Goal: Information Seeking & Learning: Compare options

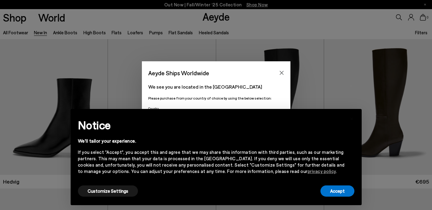
click at [277, 134] on body "Aeyde Ships Worldwide We see you are located in the [GEOGRAPHIC_DATA]" at bounding box center [216, 105] width 432 height 210
click at [332, 189] on button "Accept" at bounding box center [338, 190] width 34 height 11
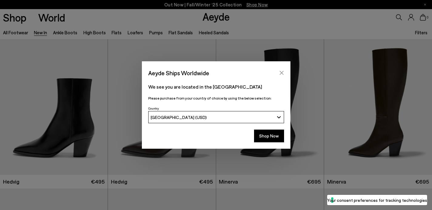
click at [281, 71] on icon "Close" at bounding box center [281, 72] width 5 height 5
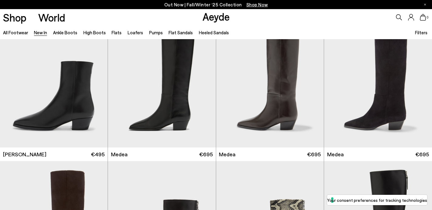
scroll to position [327, 0]
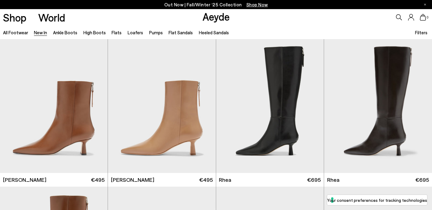
scroll to position [1043, 0]
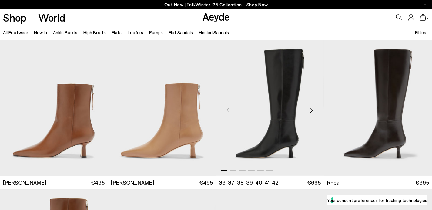
click at [264, 143] on img "1 / 6" at bounding box center [270, 108] width 108 height 136
click at [291, 110] on img "1 / 6" at bounding box center [270, 108] width 108 height 136
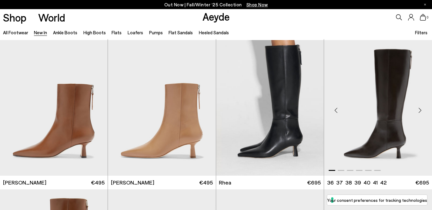
click at [412, 98] on img "1 / 6" at bounding box center [378, 108] width 108 height 136
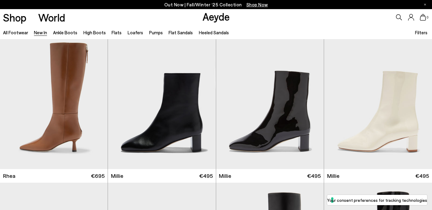
scroll to position [1200, 0]
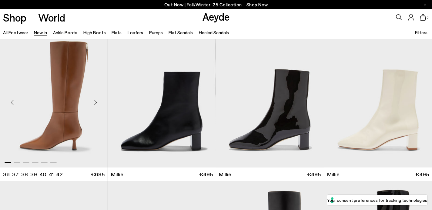
click at [28, 145] on img "1 / 6" at bounding box center [54, 100] width 108 height 136
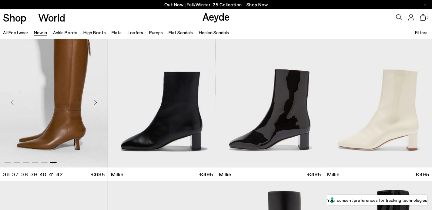
click at [29, 146] on img "6 / 6" at bounding box center [54, 100] width 108 height 136
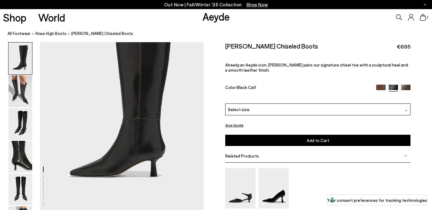
scroll to position [57, 0]
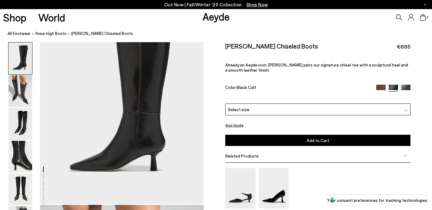
click at [22, 96] on img at bounding box center [20, 91] width 24 height 32
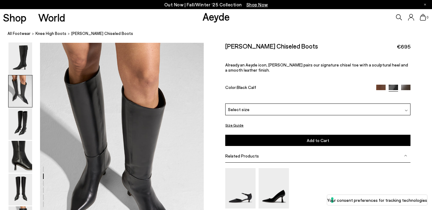
scroll to position [220, 0]
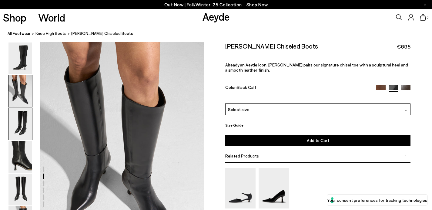
click at [21, 127] on img at bounding box center [20, 124] width 24 height 32
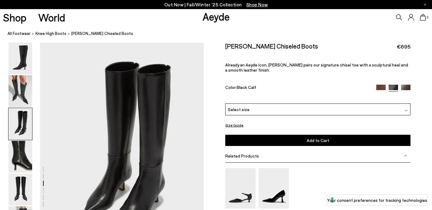
scroll to position [439, 0]
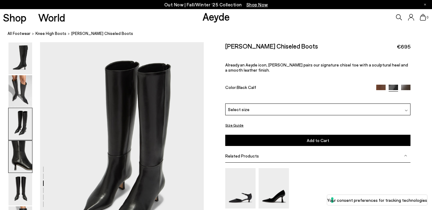
click at [19, 156] on img at bounding box center [20, 157] width 24 height 32
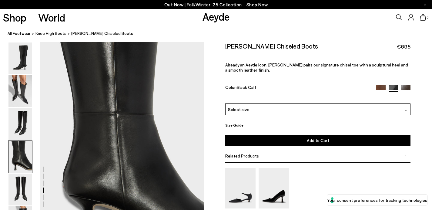
scroll to position [659, 0]
click at [18, 185] on img at bounding box center [20, 189] width 24 height 32
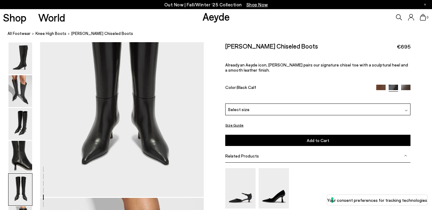
scroll to position [938, 0]
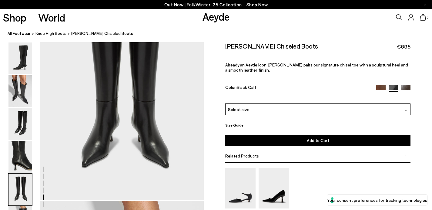
click at [408, 87] on img at bounding box center [405, 89] width 9 height 9
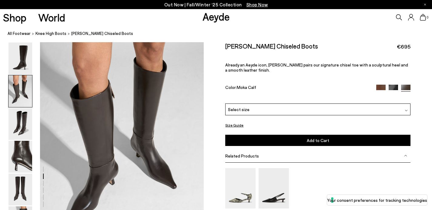
scroll to position [224, 0]
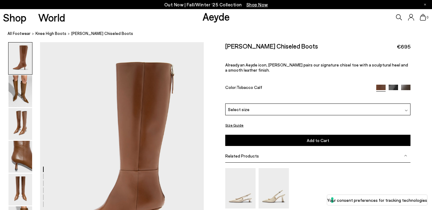
click at [406, 86] on img at bounding box center [405, 89] width 9 height 9
